Goal: Information Seeking & Learning: Learn about a topic

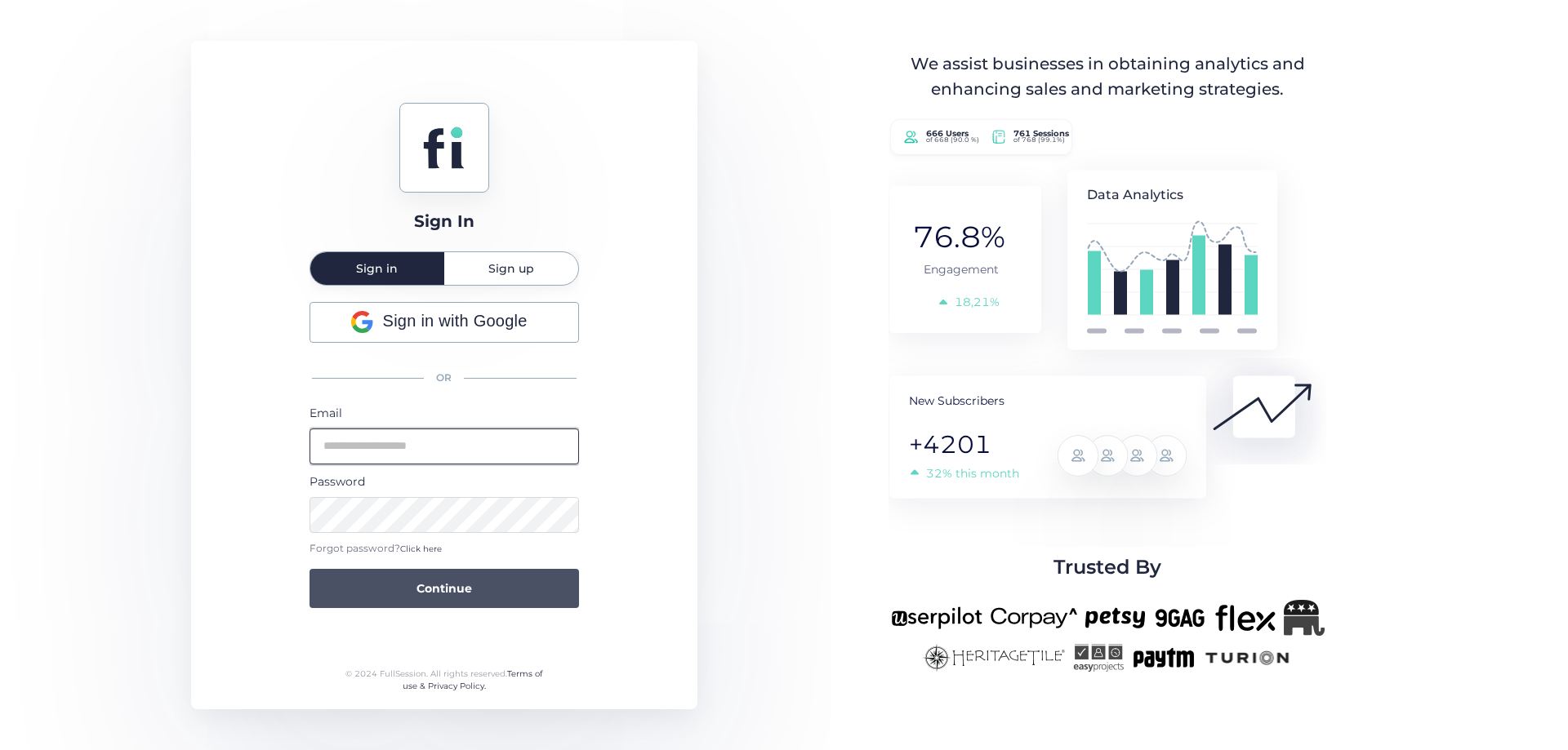
type input "**********"
click at [407, 596] on button "Continue" at bounding box center [444, 588] width 270 height 39
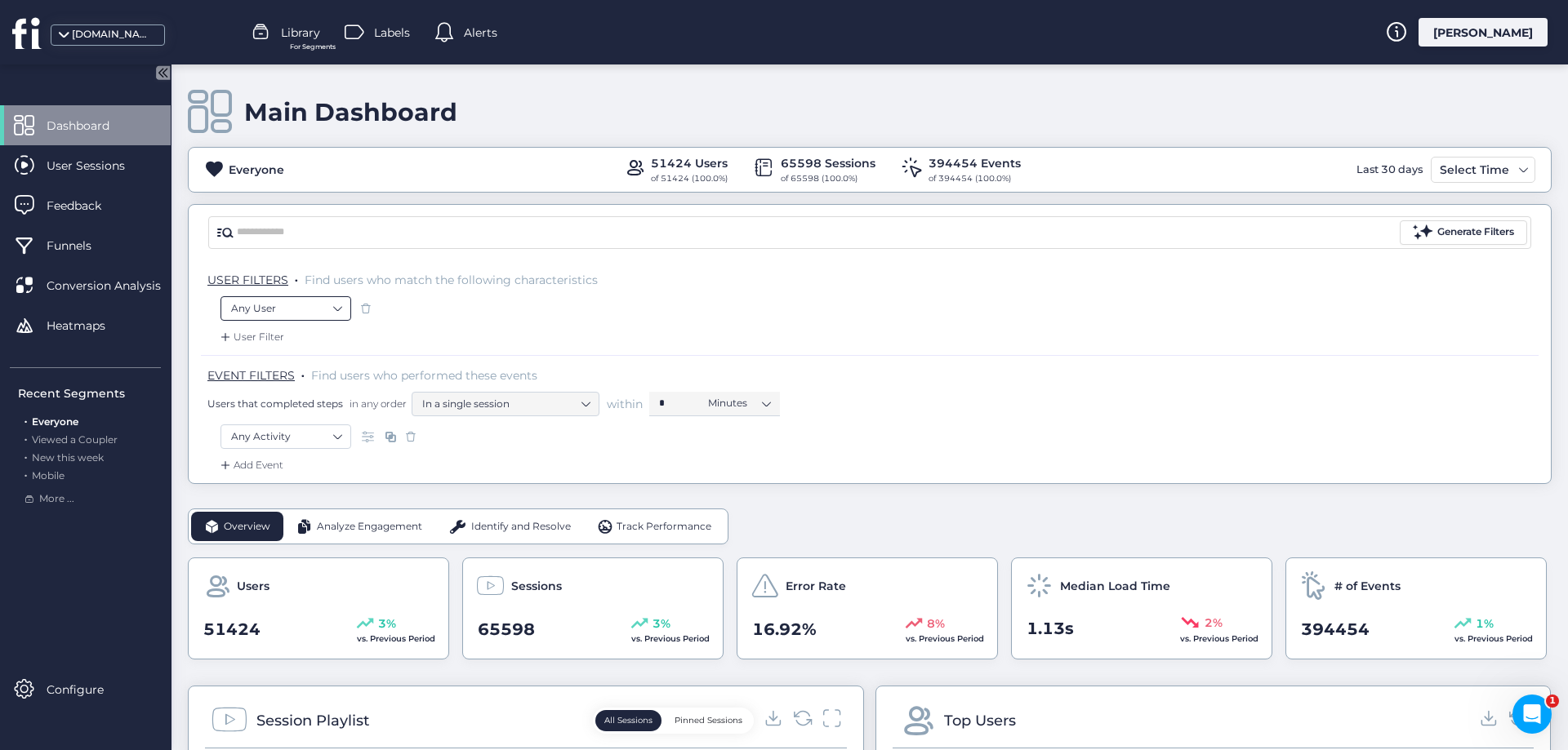
click at [308, 308] on nz-select-item "Any User" at bounding box center [286, 308] width 110 height 25
click at [720, 316] on div "Any User" at bounding box center [870, 310] width 1299 height 27
click at [489, 412] on nz-select-item "In a single session" at bounding box center [506, 404] width 166 height 25
click at [316, 440] on nz-select-item "Any Activity" at bounding box center [286, 436] width 110 height 25
click at [305, 475] on input "text" at bounding box center [311, 473] width 119 height 18
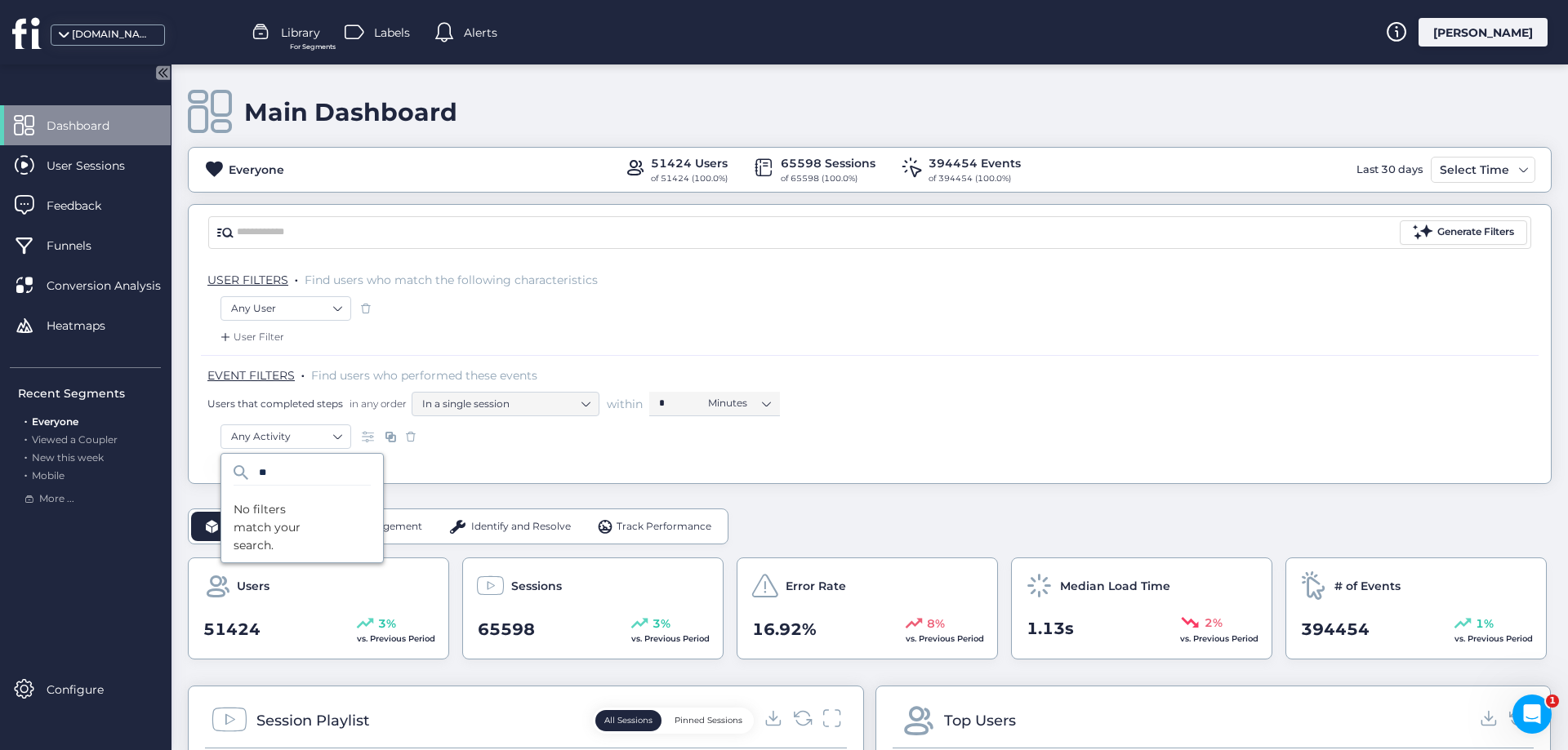
type input "*"
click at [280, 305] on nz-select-item "Any User" at bounding box center [286, 308] width 110 height 25
click at [756, 334] on div "User Filter" at bounding box center [870, 342] width 1337 height 27
click at [260, 339] on div "User Filter" at bounding box center [250, 338] width 67 height 16
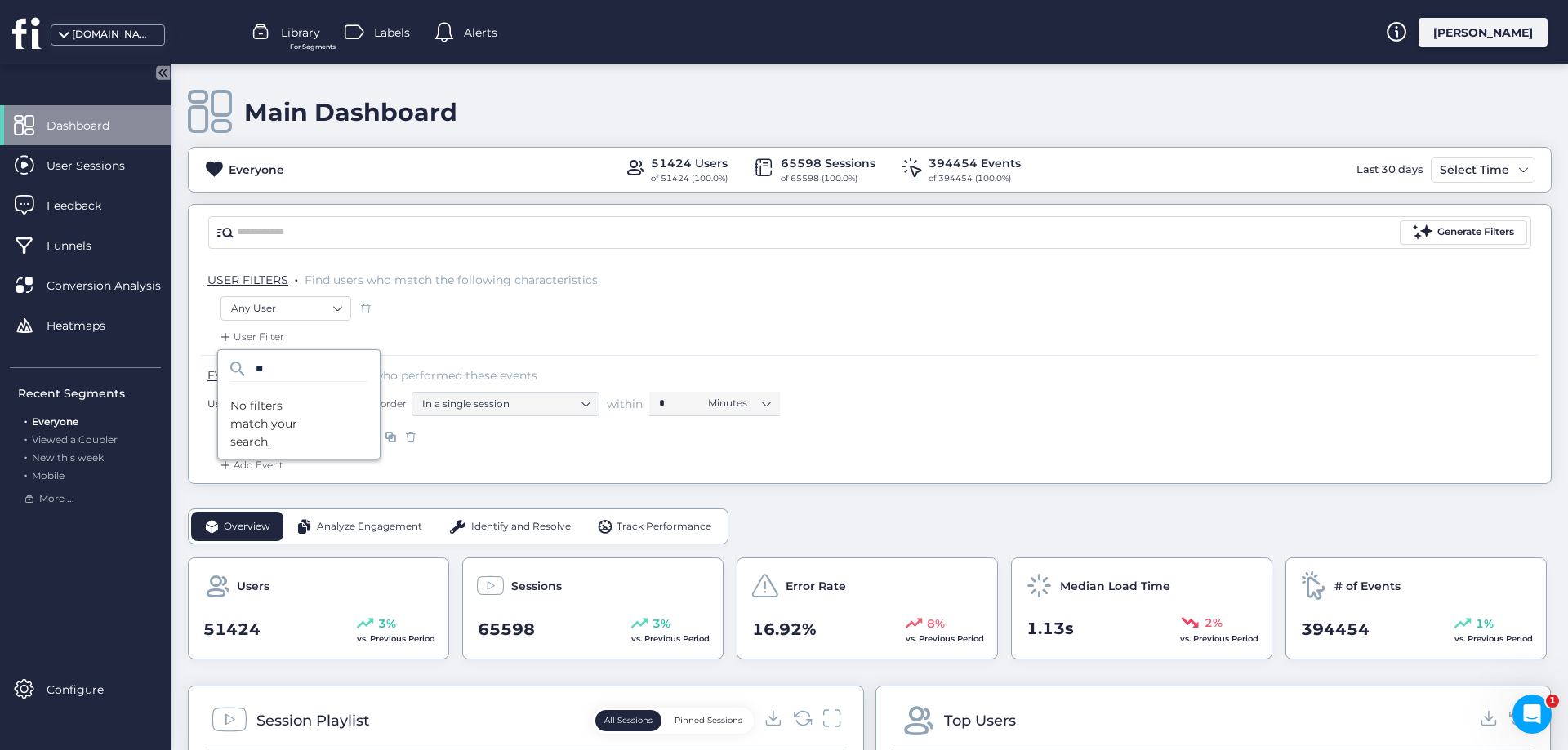
type input "*"
type input "****"
click at [1004, 438] on div "Any Activity" at bounding box center [870, 438] width 1299 height 27
click at [294, 442] on nz-select-item "Any Activity" at bounding box center [286, 436] width 110 height 25
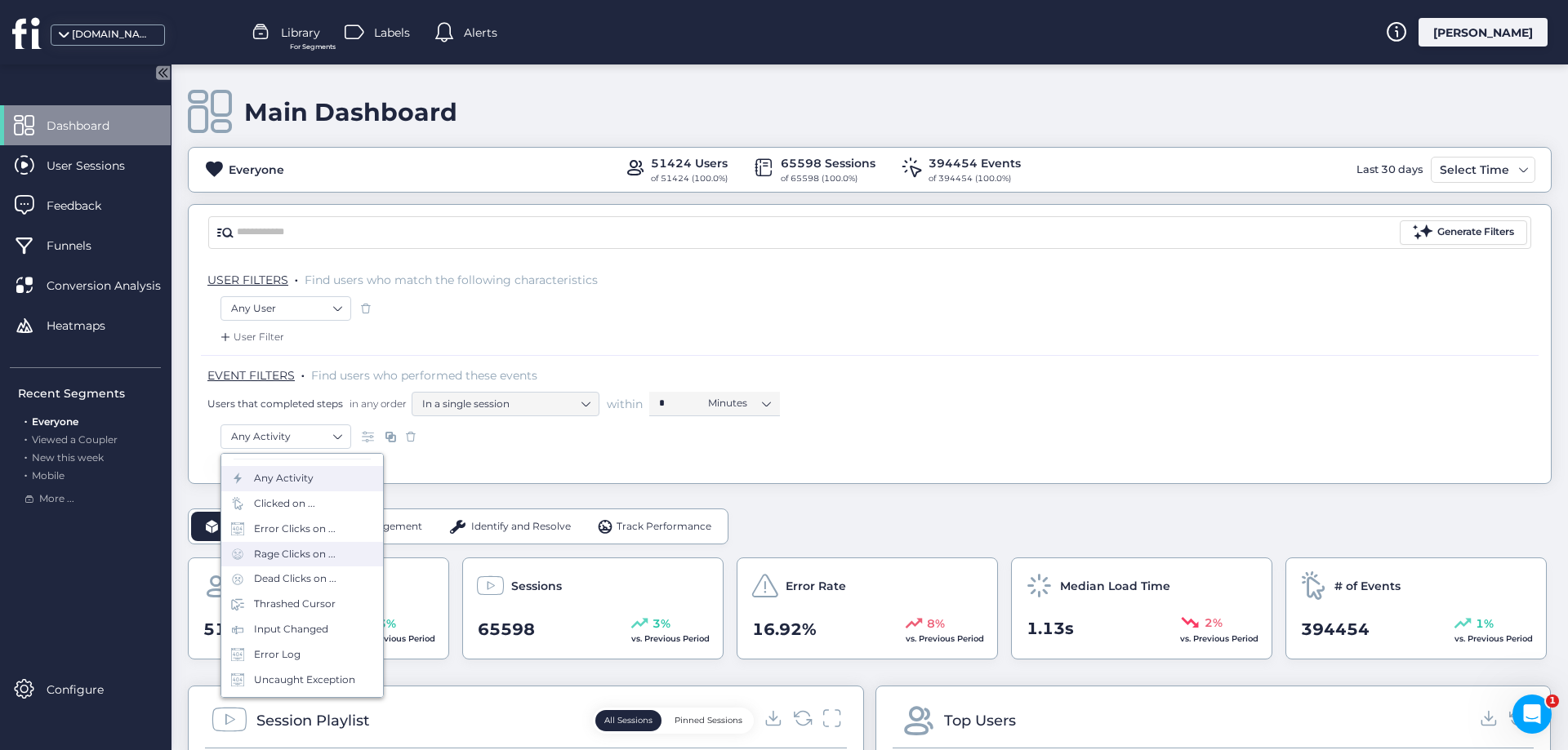
scroll to position [72, 0]
click at [309, 689] on div "Visited URL is ..." at bounding box center [292, 684] width 76 height 16
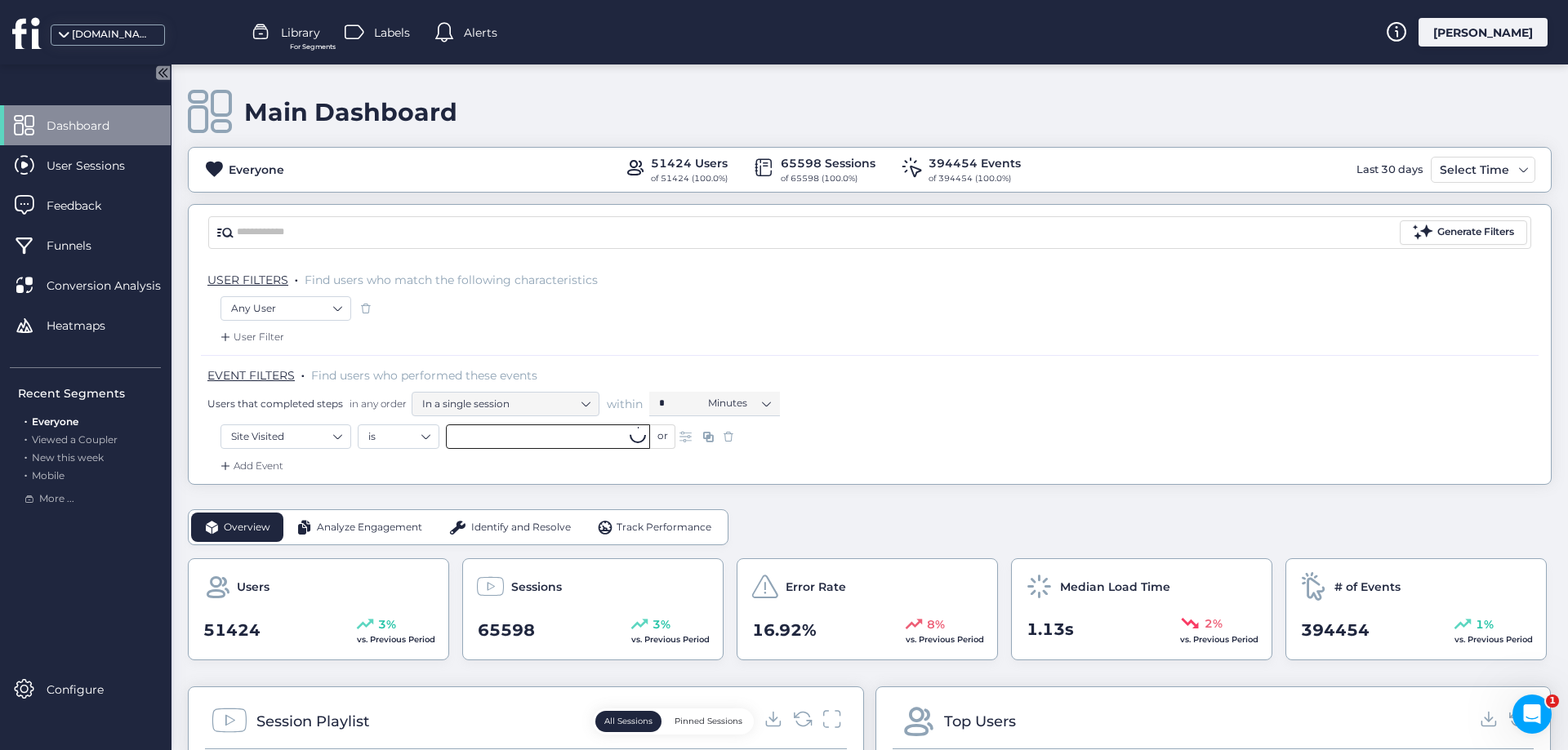
click at [467, 437] on input "text" at bounding box center [547, 436] width 204 height 25
paste input "**********"
click at [507, 468] on span "/shelving-visualizer" at bounding box center [501, 467] width 92 height 18
type input "**********"
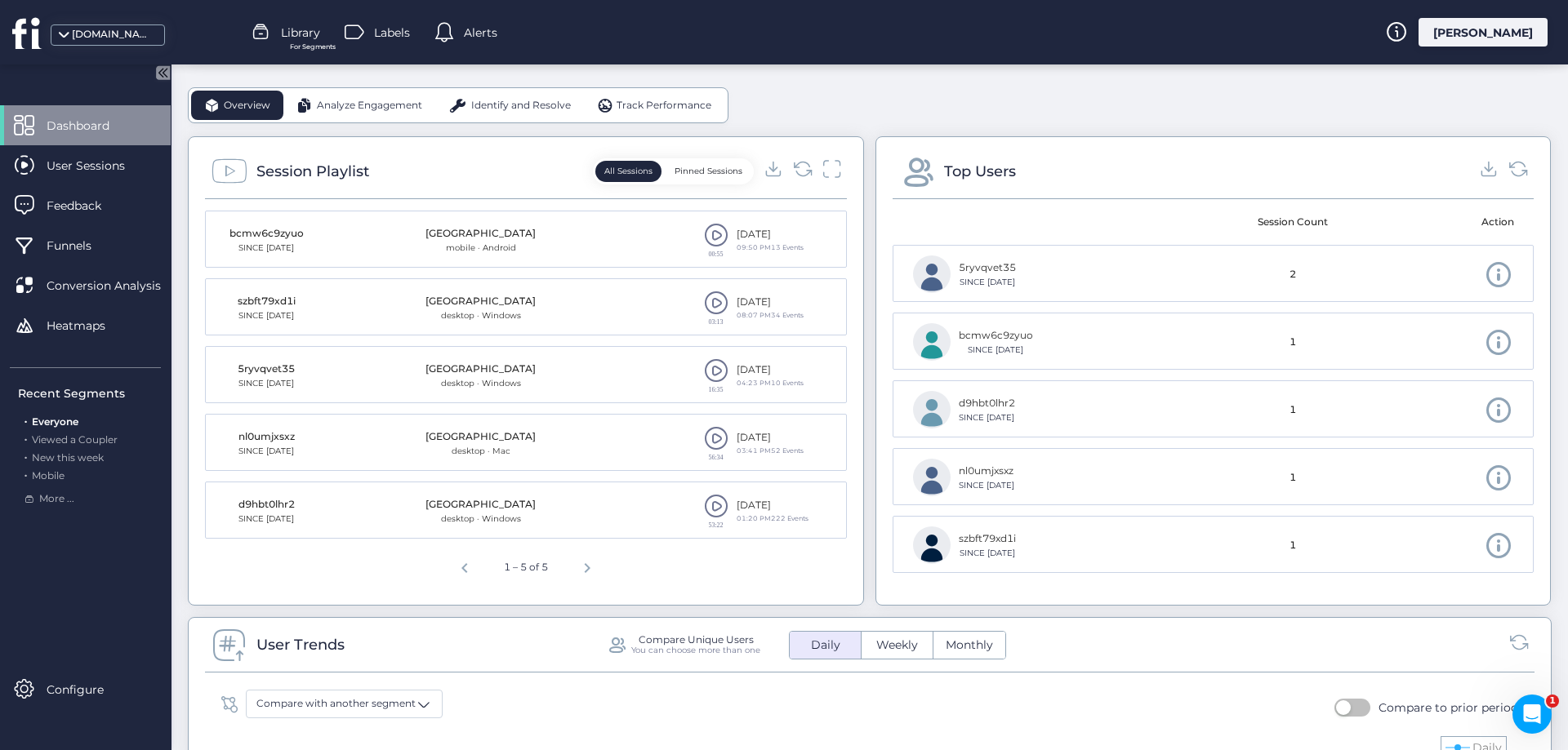
scroll to position [461, 0]
click at [708, 235] on span at bounding box center [716, 237] width 25 height 25
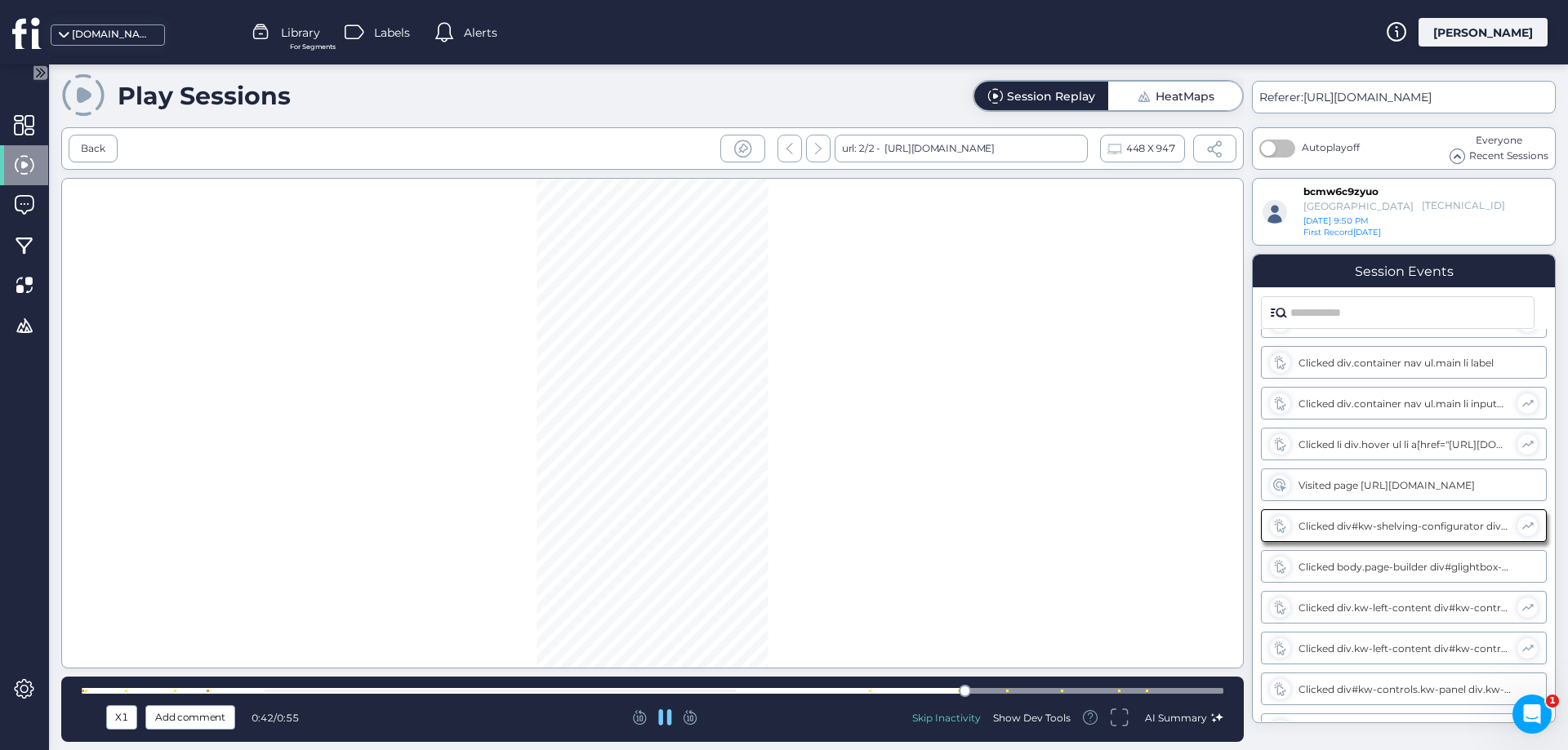
scroll to position [138, 0]
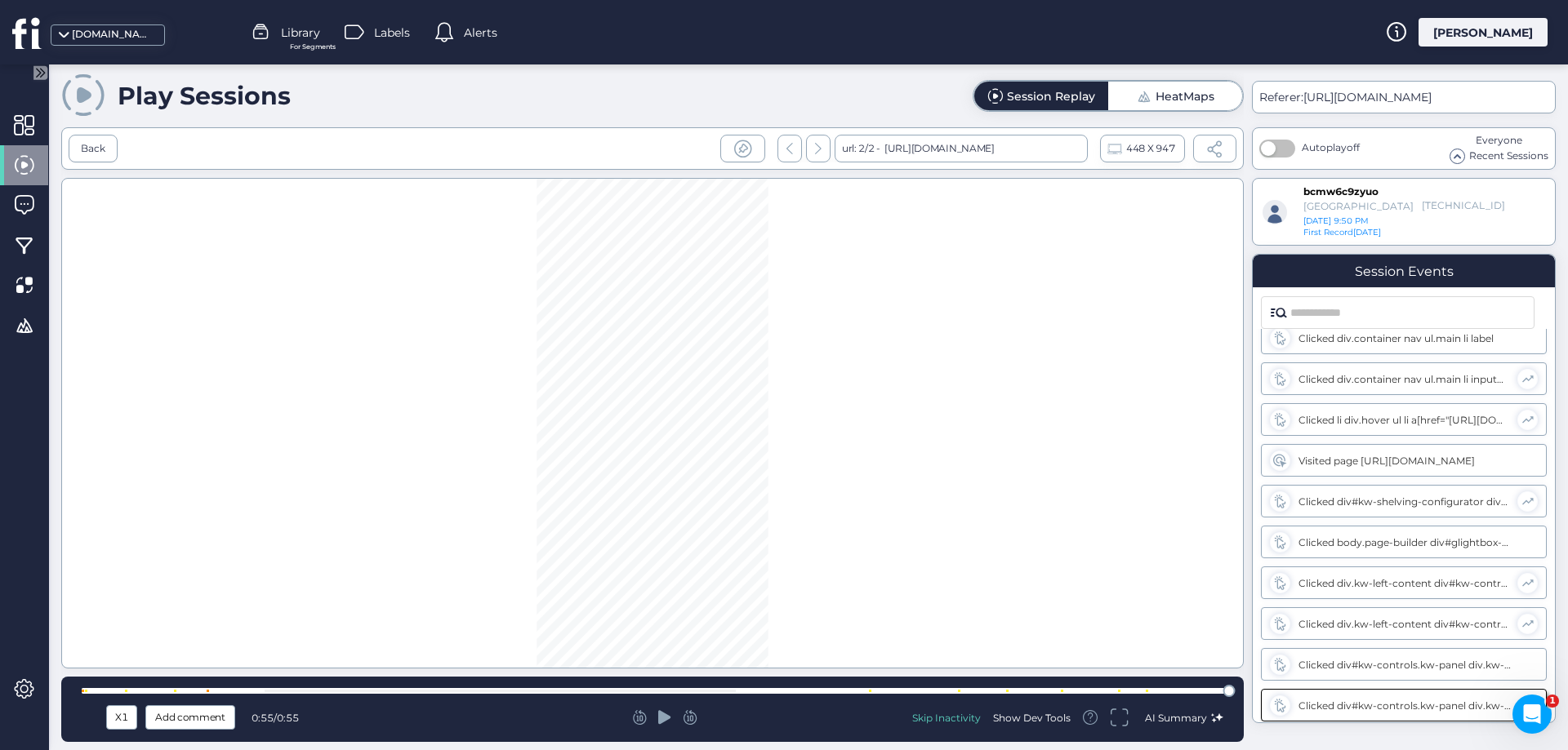
click at [1453, 155] on span at bounding box center [1457, 155] width 14 height 14
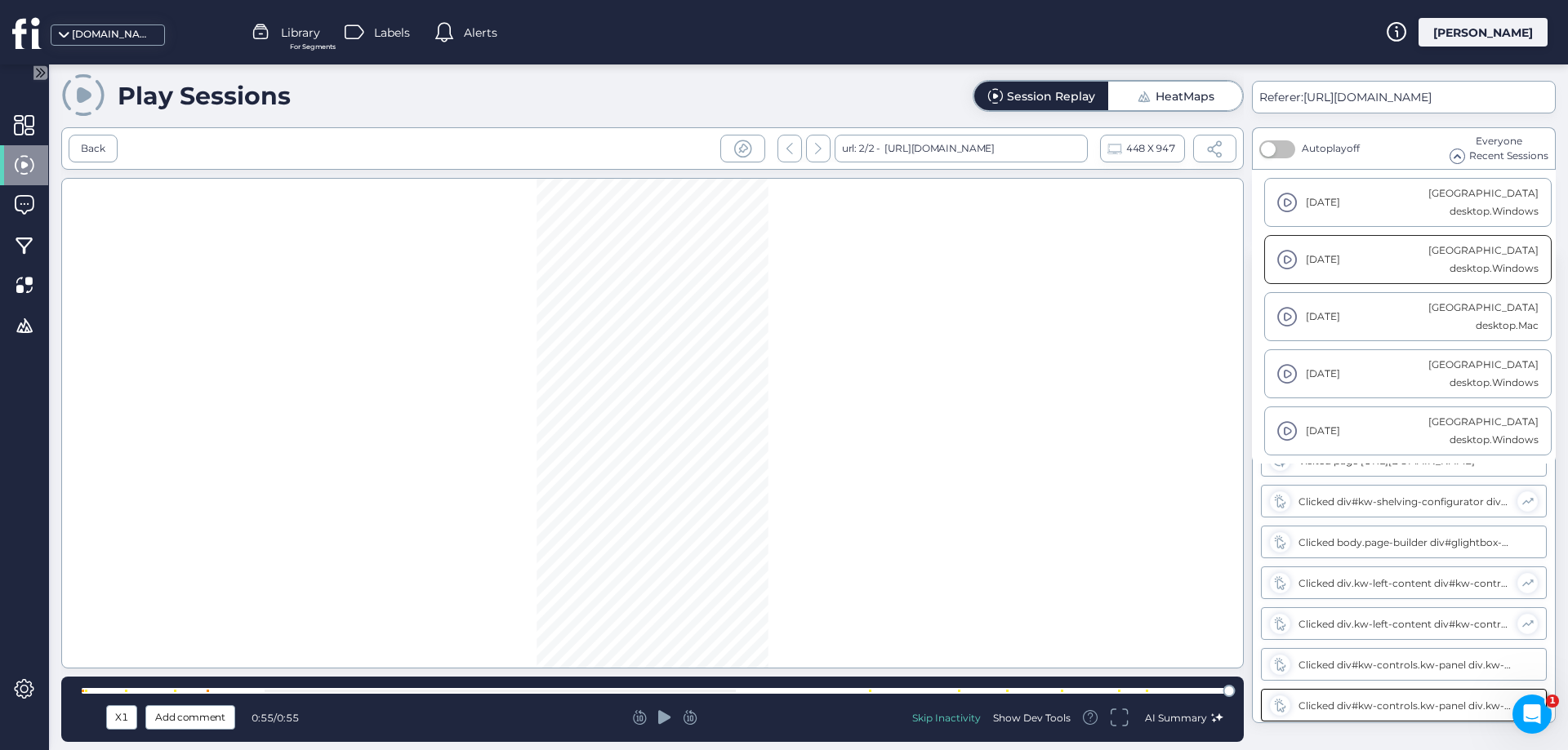
click at [1340, 254] on div "[DATE]" at bounding box center [1323, 260] width 34 height 18
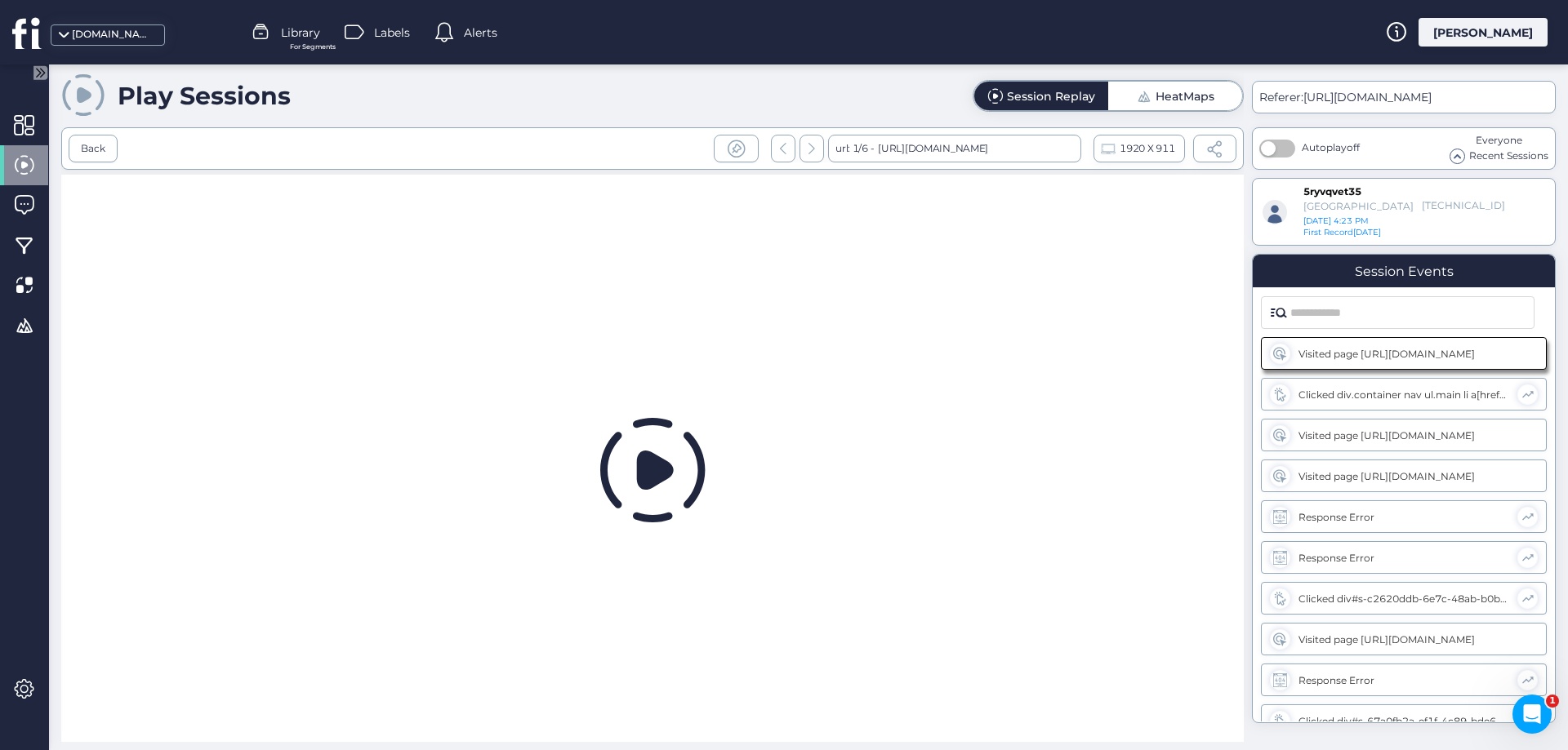
click at [1469, 154] on span "Recent Sessions" at bounding box center [1509, 155] width 80 height 16
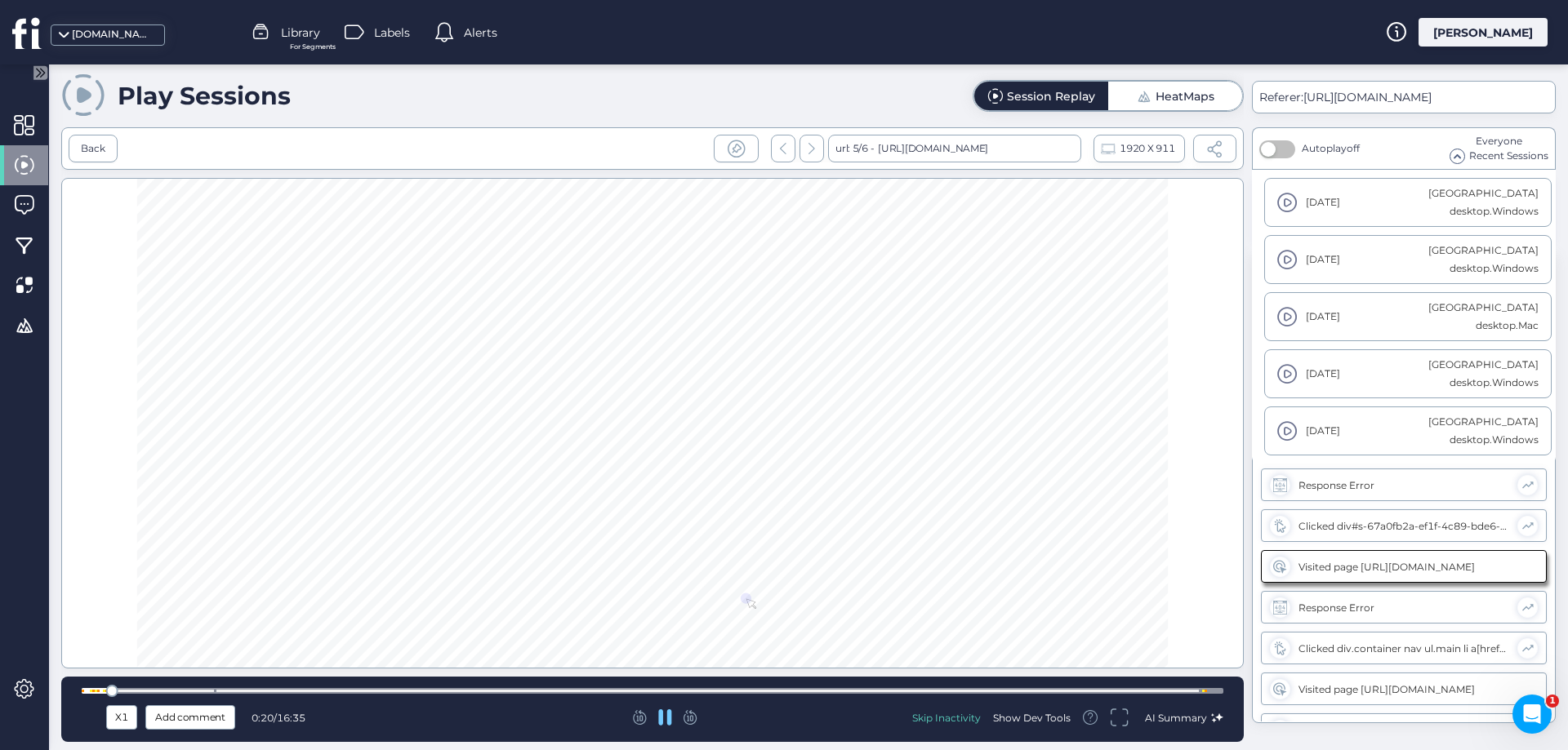
scroll to position [220, 0]
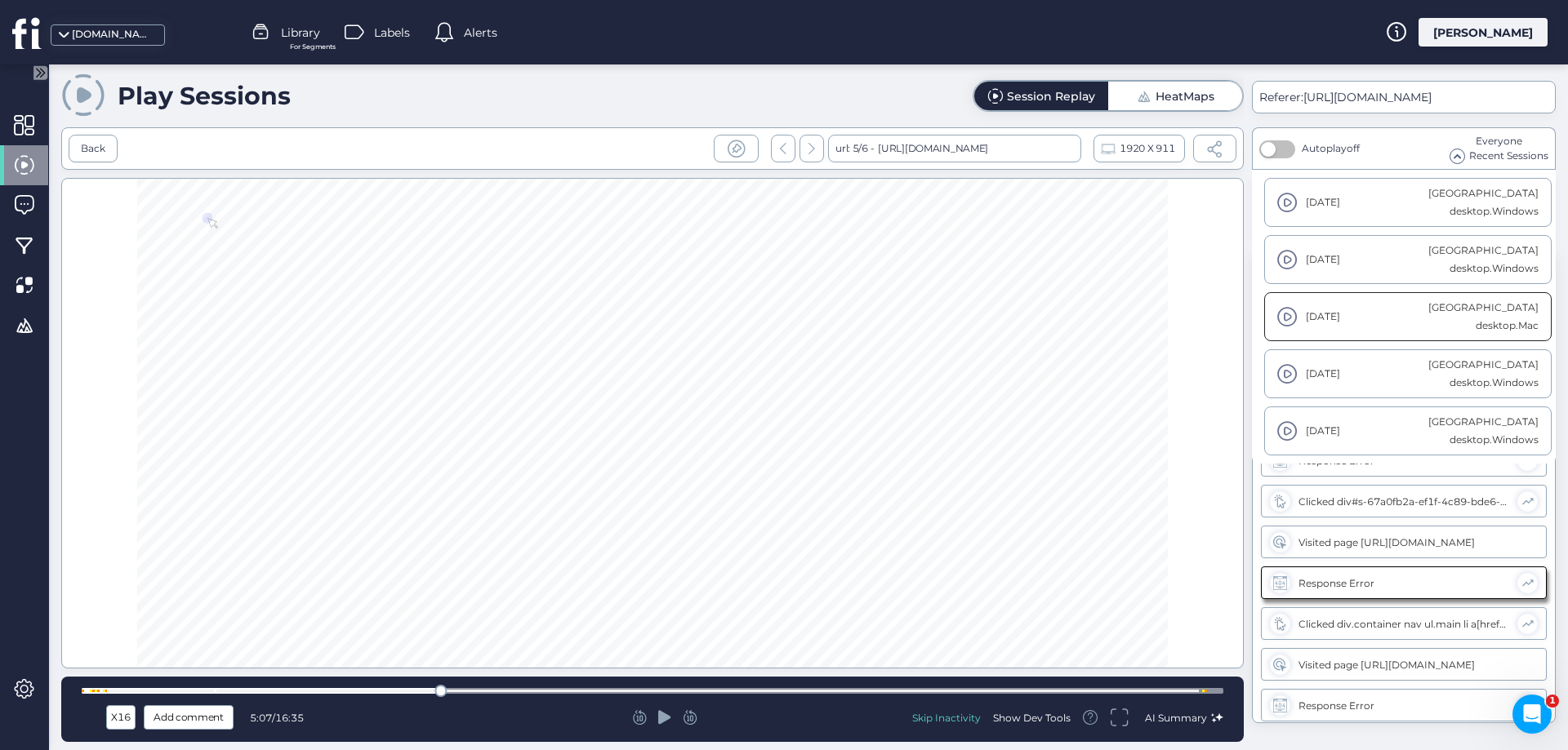
click at [1406, 322] on div "[DATE]" at bounding box center [1352, 317] width 151 height 20
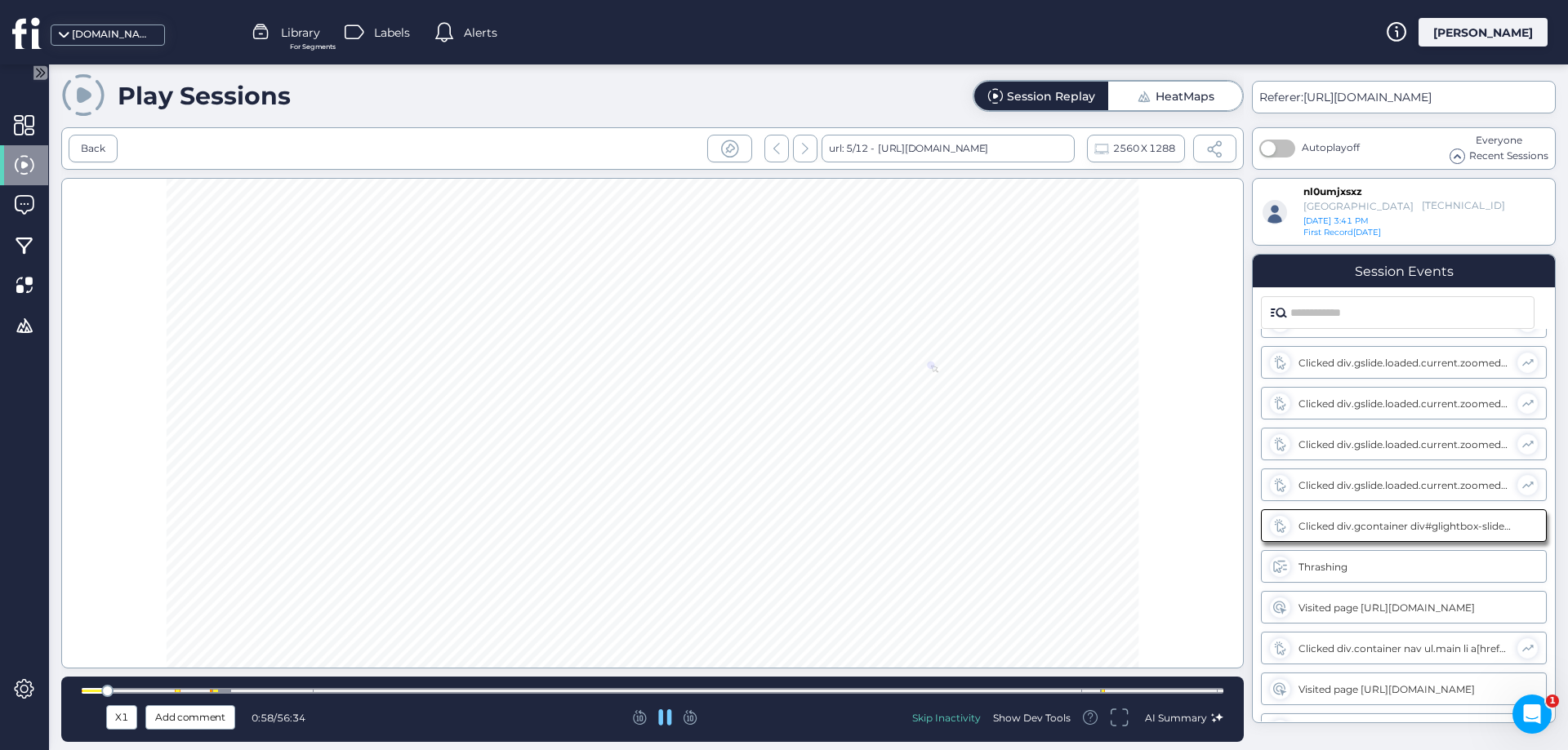
scroll to position [1461, 0]
click at [1490, 155] on span "Recent Sessions" at bounding box center [1509, 155] width 80 height 16
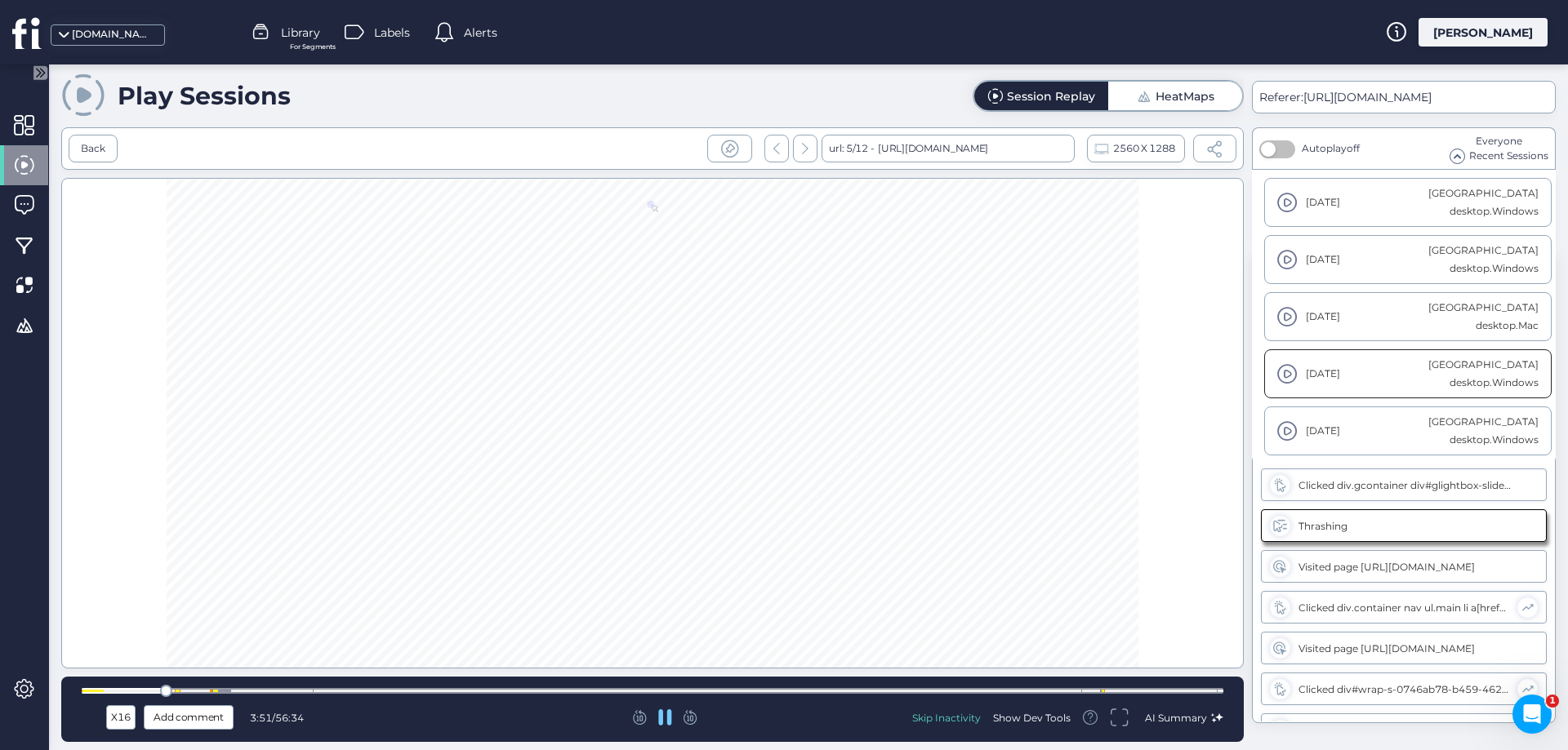
click at [1456, 370] on div "[GEOGRAPHIC_DATA]" at bounding box center [1483, 365] width 111 height 18
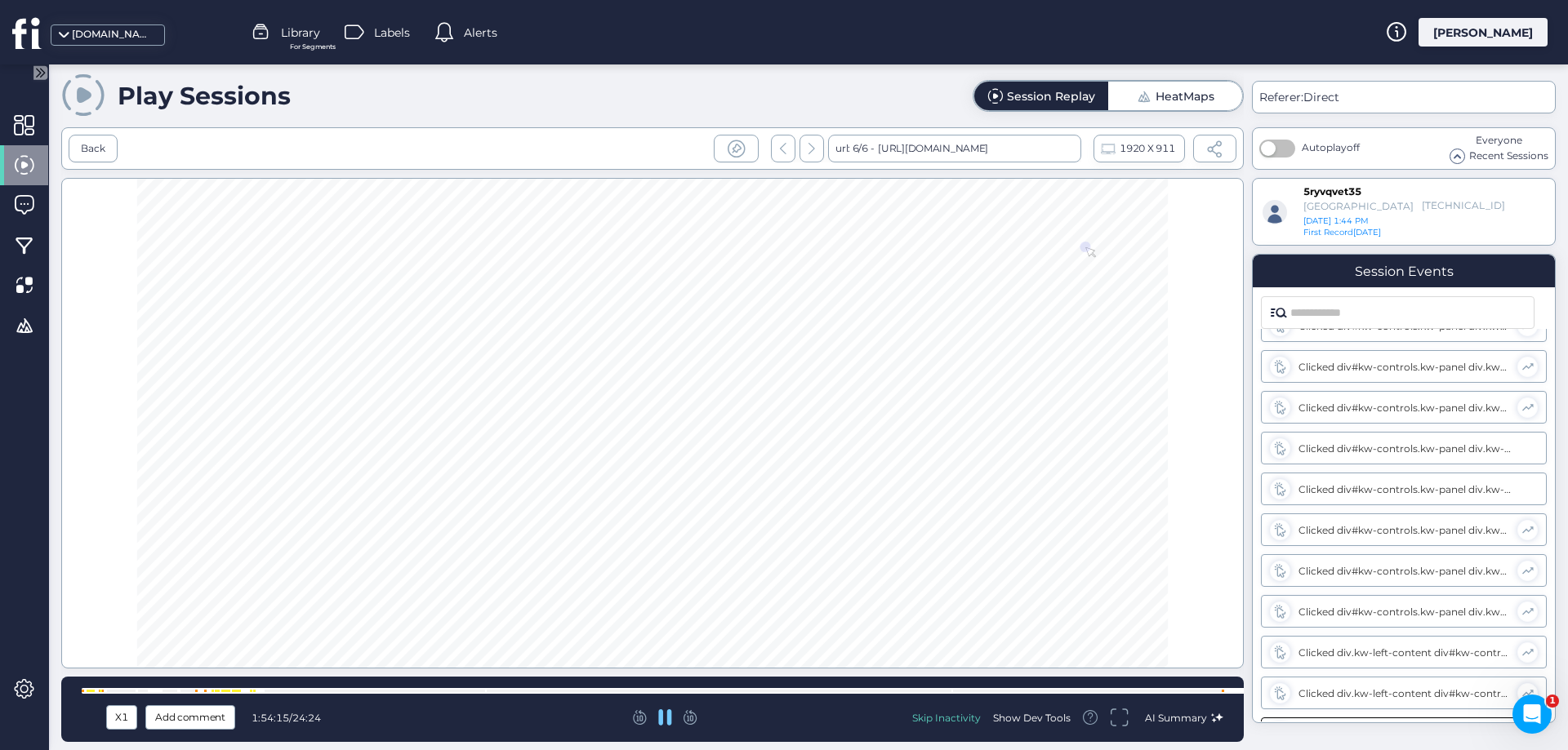
scroll to position [1200, 0]
click at [1489, 152] on span "Recent Sessions" at bounding box center [1509, 155] width 80 height 16
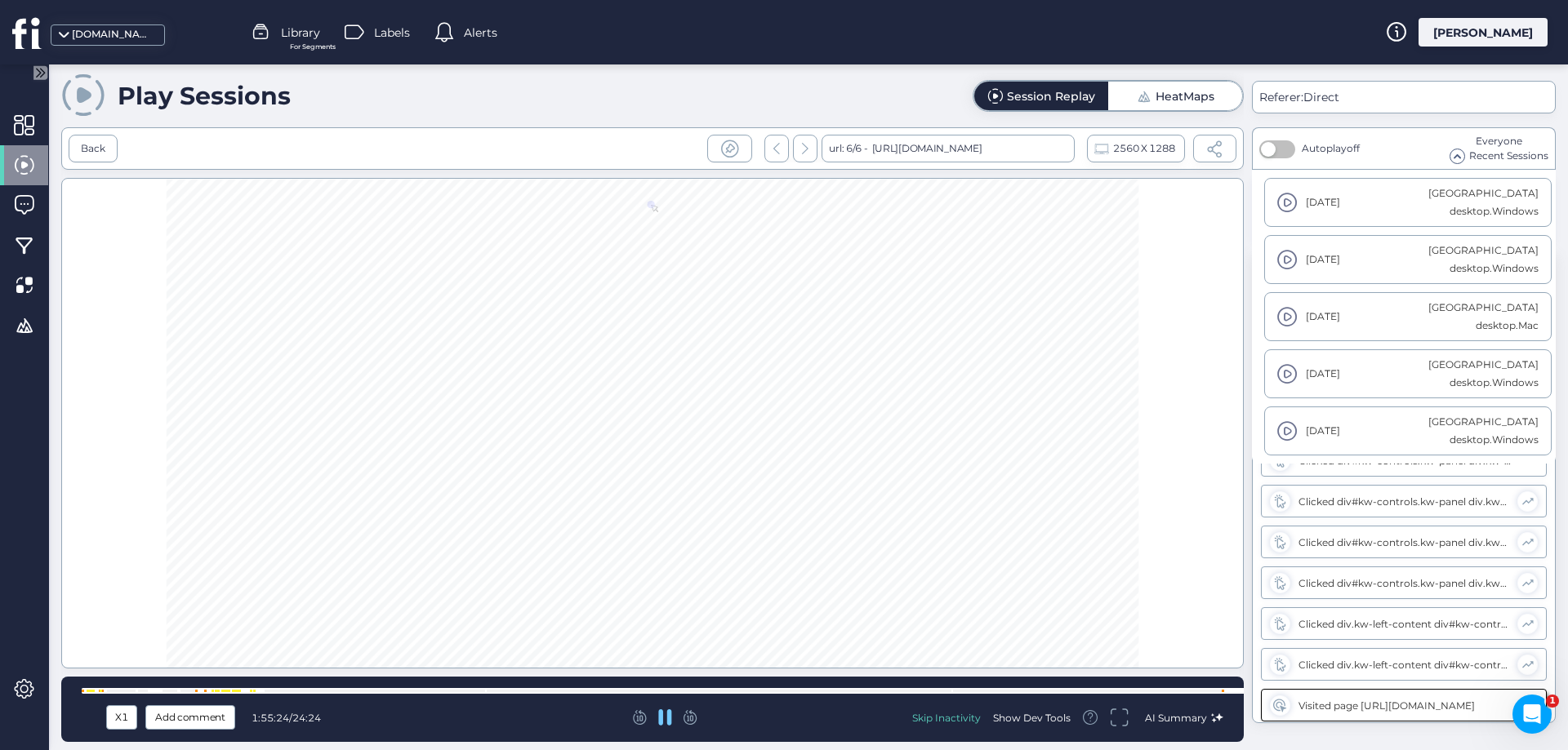
click at [347, 89] on div "Play Sessions Session Replay HeatMaps" at bounding box center [652, 95] width 1183 height 47
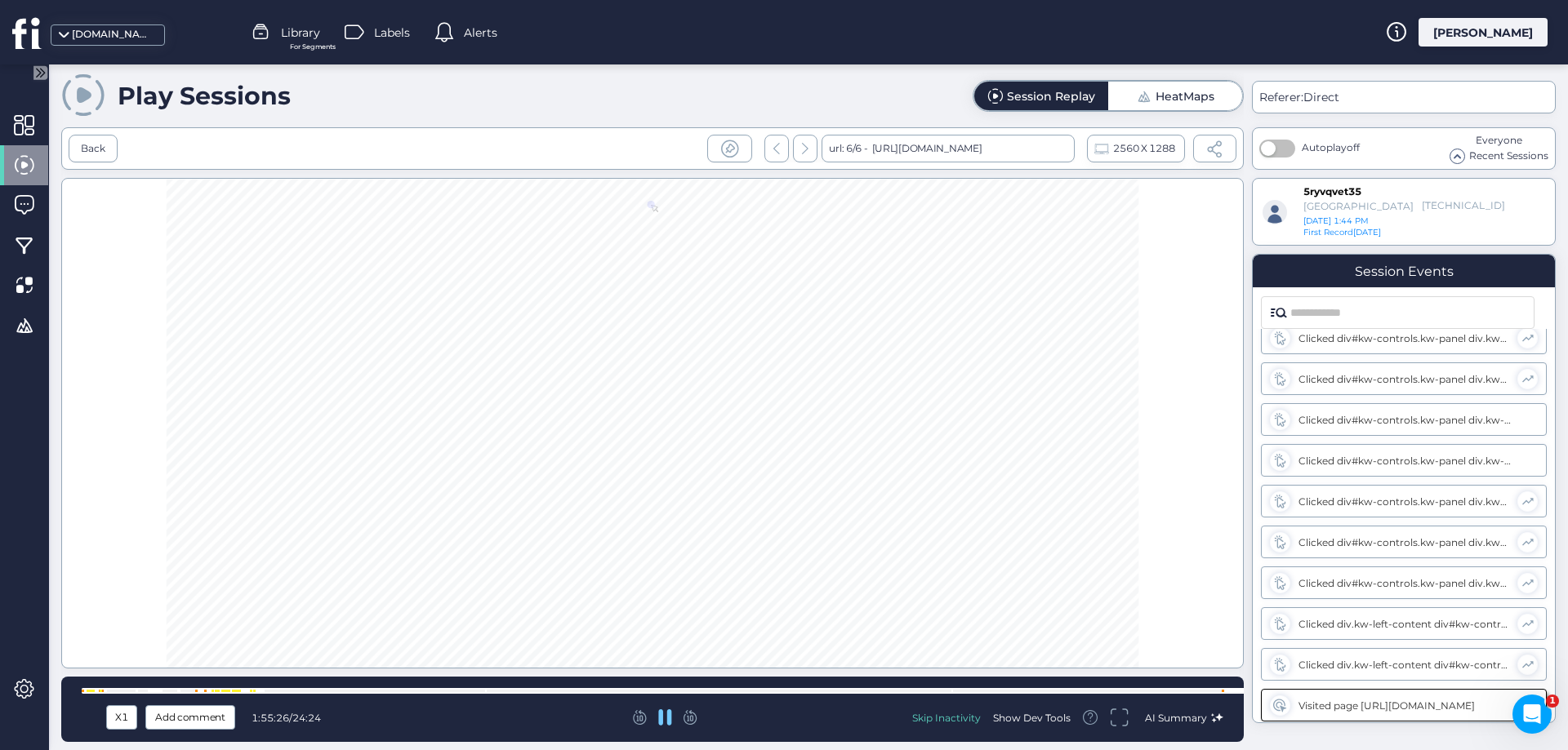
click at [15, 27] on icon at bounding box center [27, 33] width 30 height 33
